Goal: Information Seeking & Learning: Learn about a topic

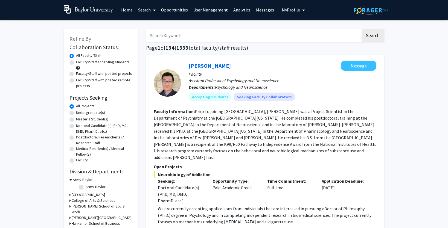
click at [234, 9] on link "Analytics" at bounding box center [241, 9] width 23 height 19
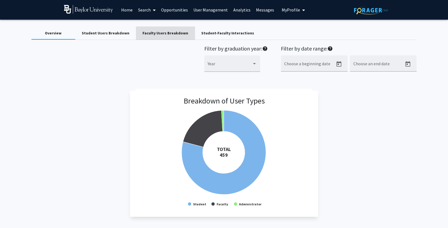
click at [170, 32] on div "Faculty Users Breakdown" at bounding box center [165, 33] width 46 height 6
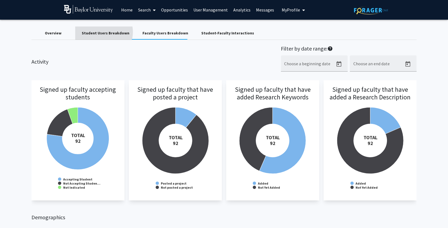
click at [102, 32] on div "Student Users Breakdown" at bounding box center [106, 33] width 48 height 6
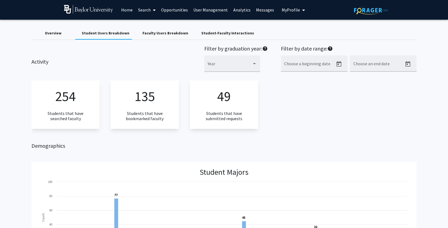
click at [210, 31] on div "Student-Faculty Interactions" at bounding box center [227, 33] width 53 height 6
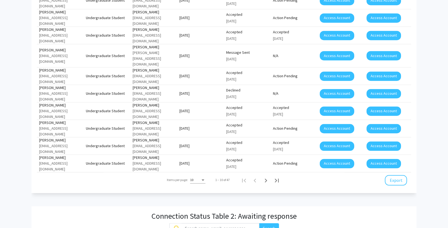
scroll to position [493, 0]
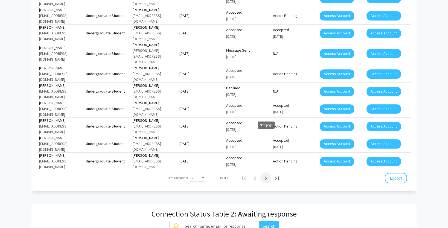
click at [267, 175] on icon "Next page" at bounding box center [266, 179] width 8 height 8
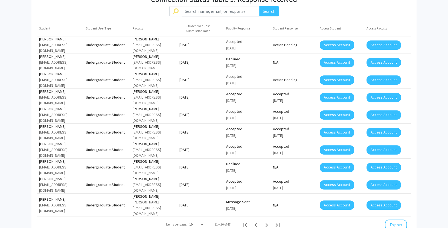
scroll to position [443, 0]
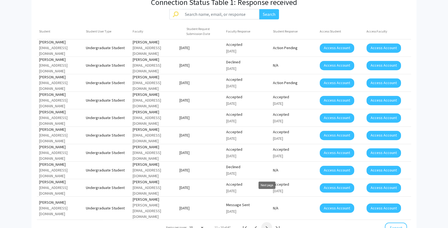
click at [267, 226] on icon "Next page" at bounding box center [266, 228] width 2 height 4
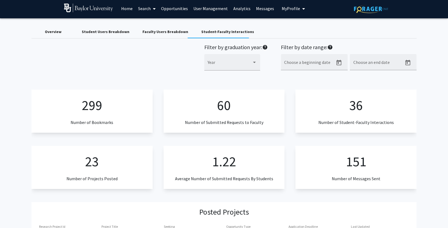
scroll to position [0, 0]
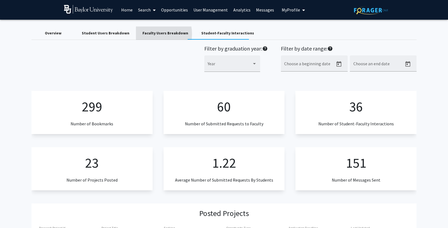
click at [143, 34] on div "Faculty Users Breakdown" at bounding box center [165, 33] width 46 height 6
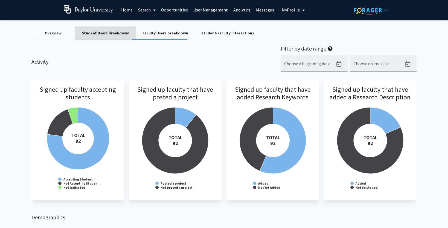
click at [117, 32] on div "Student Users Breakdown" at bounding box center [106, 33] width 48 height 6
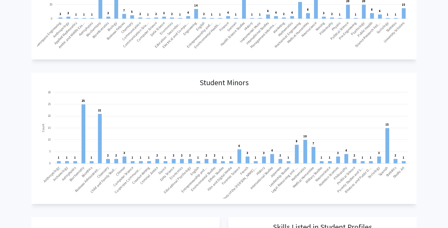
scroll to position [236, 0]
